Goal: Navigation & Orientation: Find specific page/section

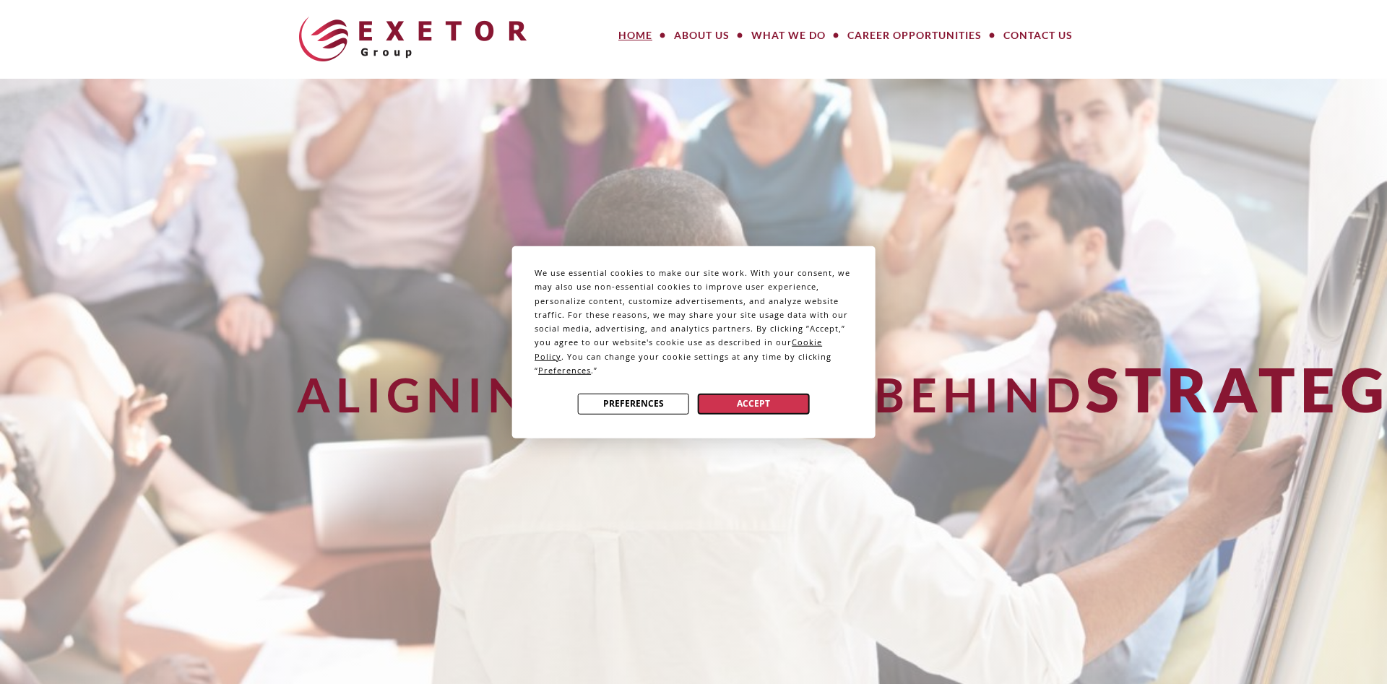
click at [767, 405] on button "Accept" at bounding box center [753, 403] width 111 height 21
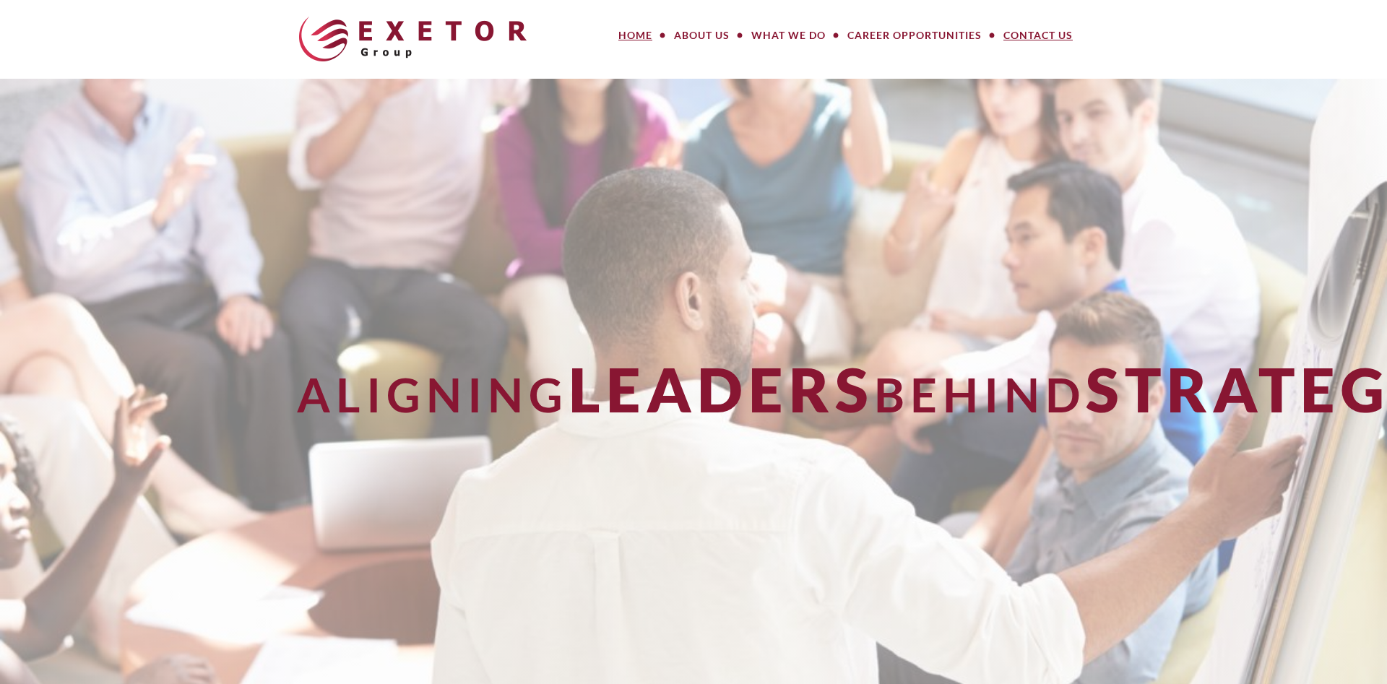
click at [1060, 35] on link "Contact Us" at bounding box center [1037, 35] width 91 height 29
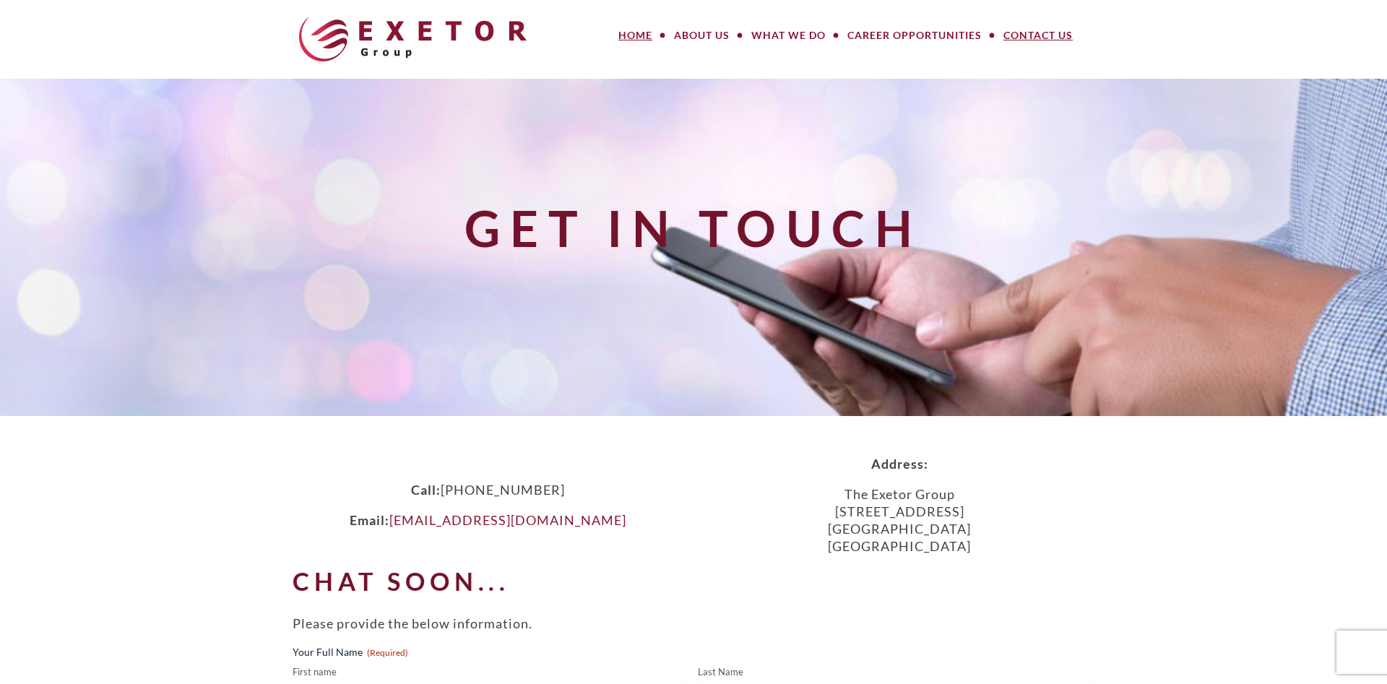
click at [642, 33] on link "Home" at bounding box center [635, 35] width 56 height 29
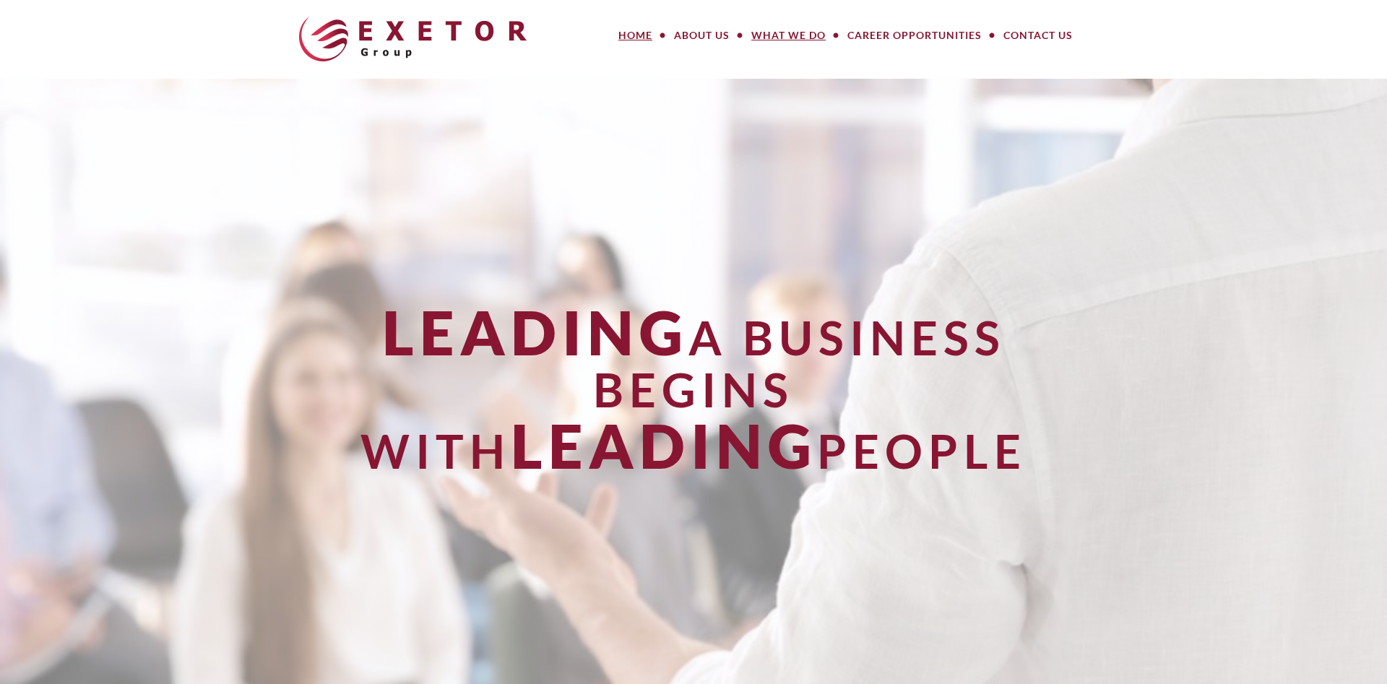
click at [807, 42] on link "What We Do" at bounding box center [788, 35] width 96 height 29
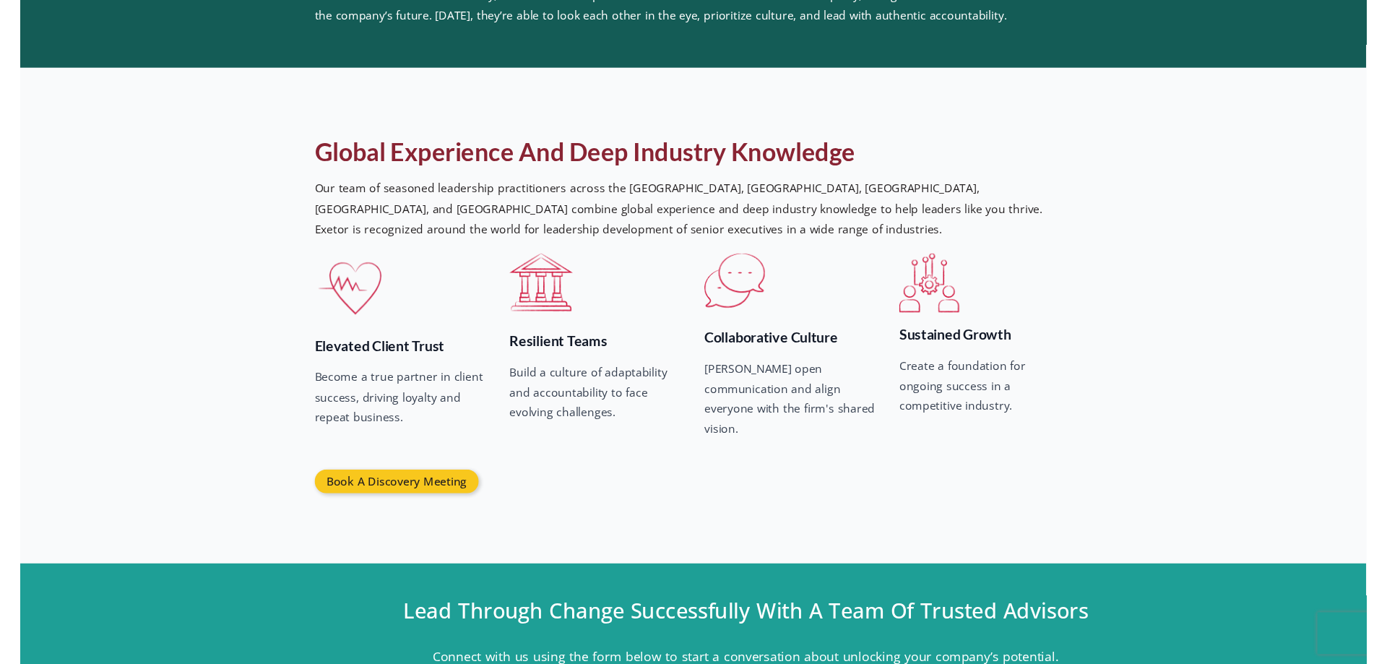
scroll to position [2082, 0]
